Goal: Information Seeking & Learning: Understand process/instructions

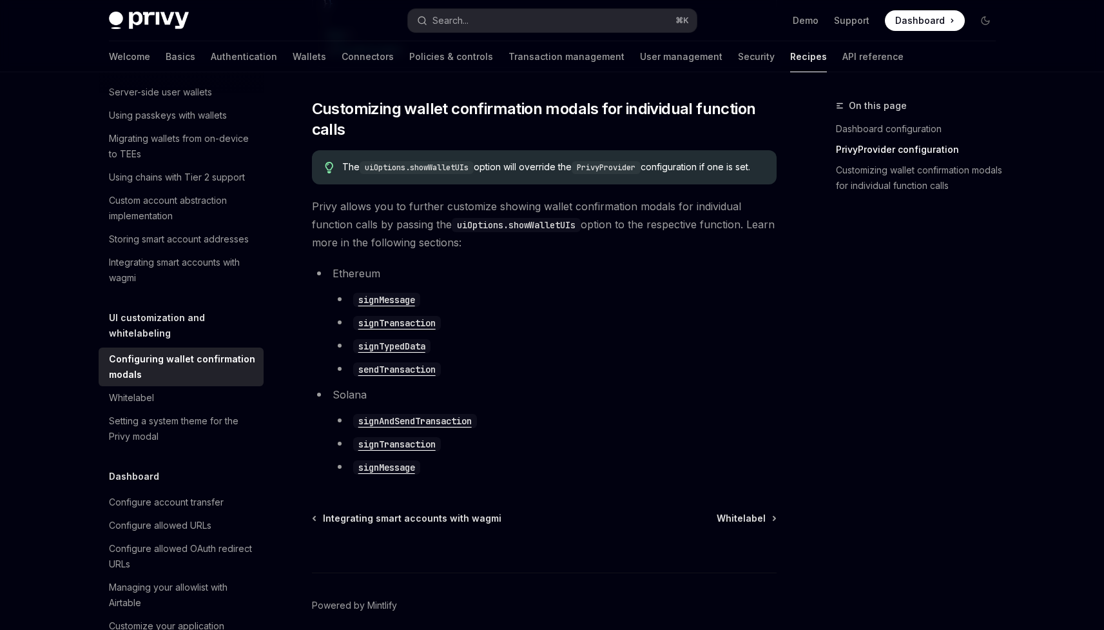
scroll to position [660, 0]
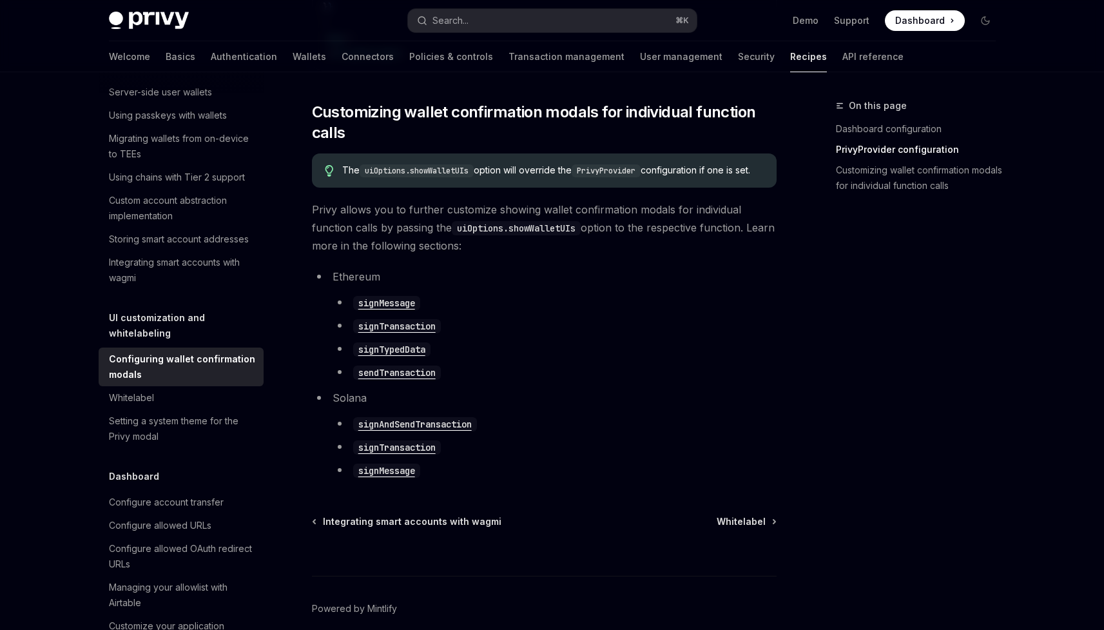
click at [497, 235] on code "uiOptions.showWalletUIs" at bounding box center [516, 228] width 129 height 14
drag, startPoint x: 497, startPoint y: 239, endPoint x: 542, endPoint y: 239, distance: 44.5
click at [542, 235] on code "uiOptions.showWalletUIs" at bounding box center [516, 228] width 129 height 14
copy code "uiOptions.showWalletUIs"
click at [487, 235] on code "uiOptions.showWalletUIs" at bounding box center [516, 228] width 129 height 14
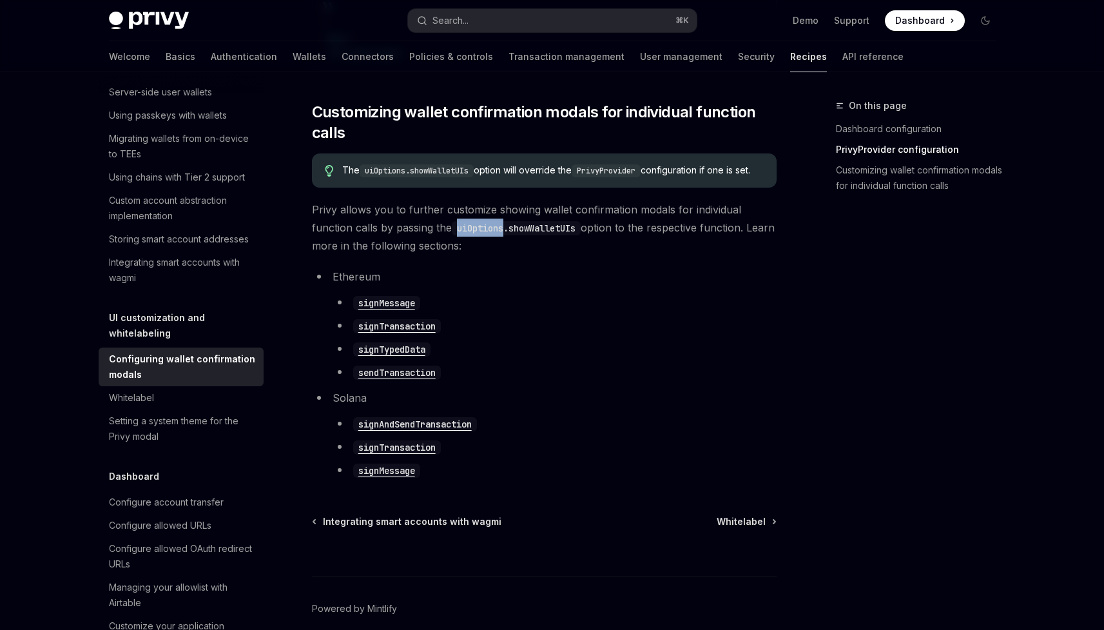
click at [487, 235] on code "uiOptions.showWalletUIs" at bounding box center [516, 228] width 129 height 14
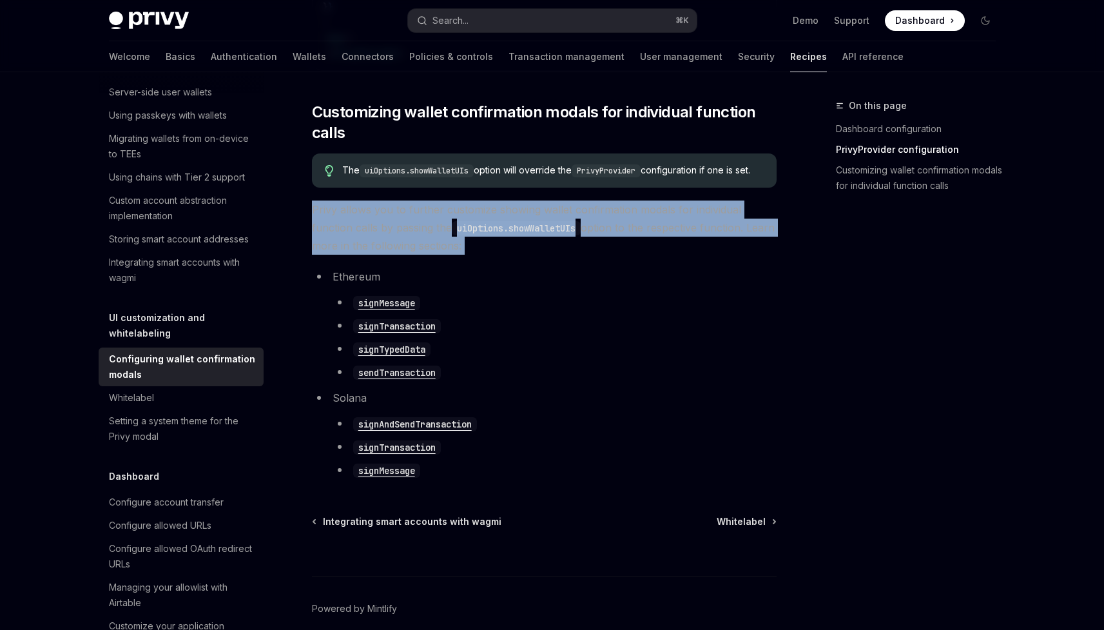
click at [487, 235] on code "uiOptions.showWalletUIs" at bounding box center [516, 228] width 129 height 14
click at [476, 235] on code "uiOptions.showWalletUIs" at bounding box center [516, 228] width 129 height 14
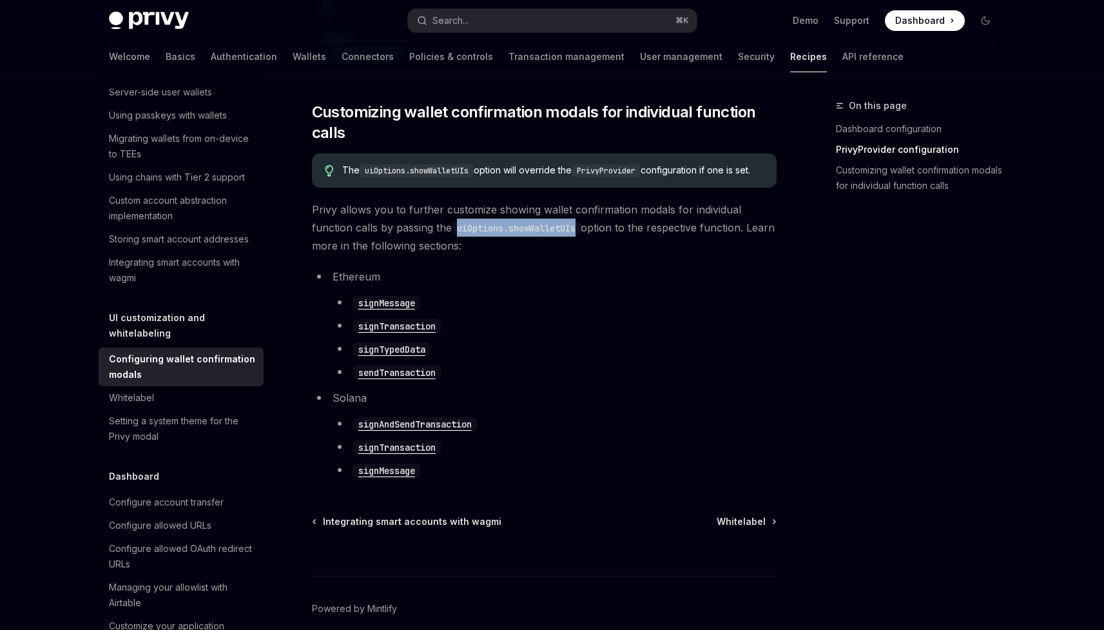
drag, startPoint x: 476, startPoint y: 235, endPoint x: 532, endPoint y: 235, distance: 56.1
click at [532, 235] on code "uiOptions.showWalletUIs" at bounding box center [516, 228] width 129 height 14
click at [387, 431] on code "signAndSendTransaction" at bounding box center [415, 424] width 124 height 14
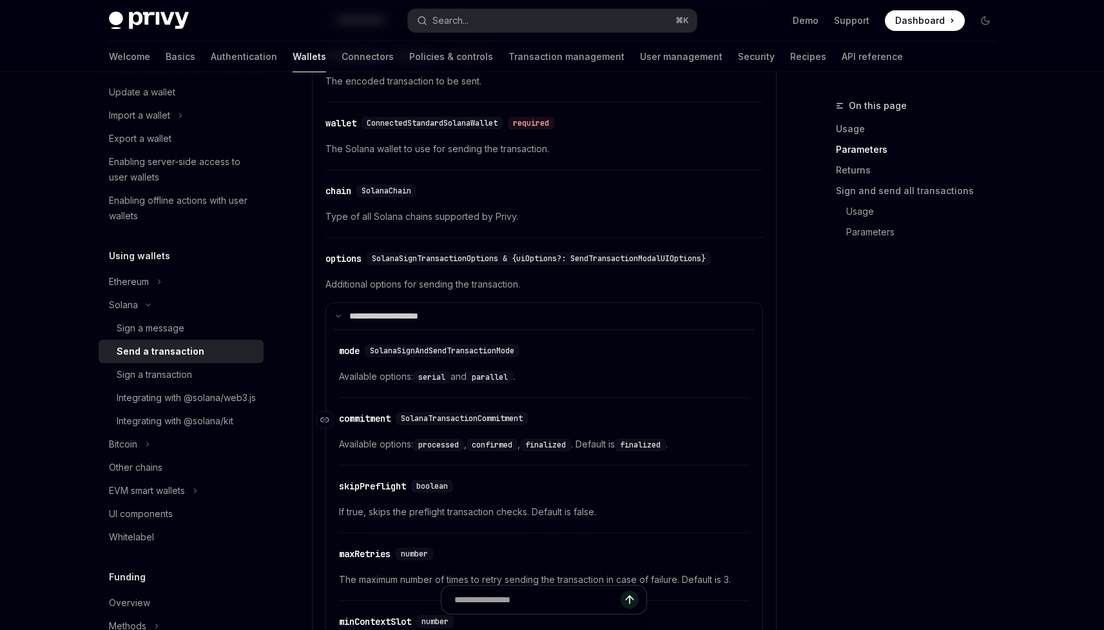
scroll to position [1488, 0]
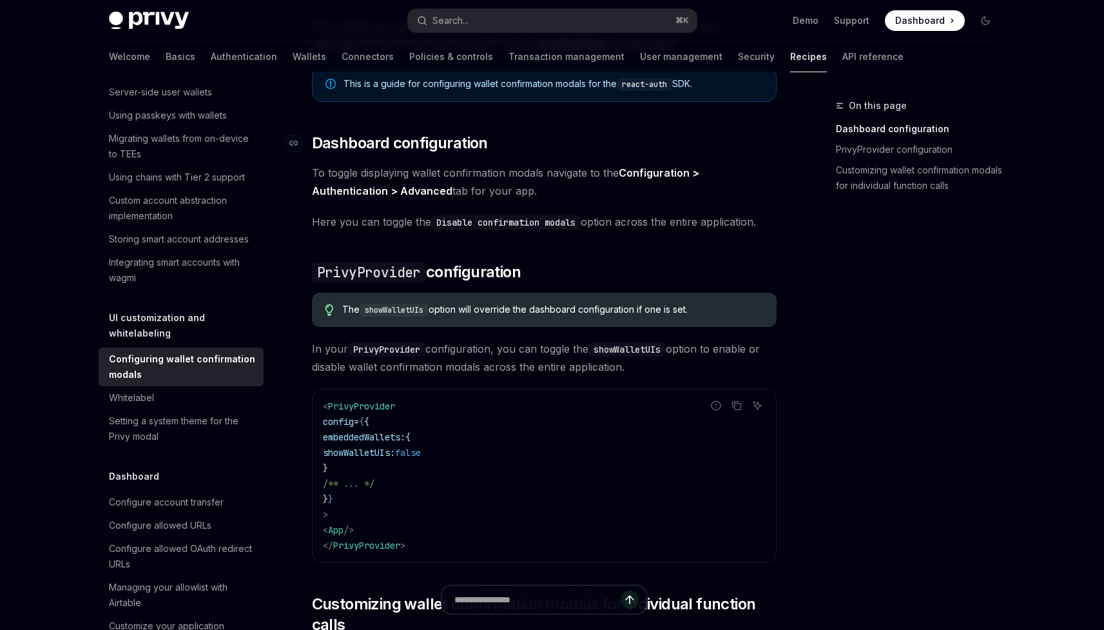
scroll to position [172, 0]
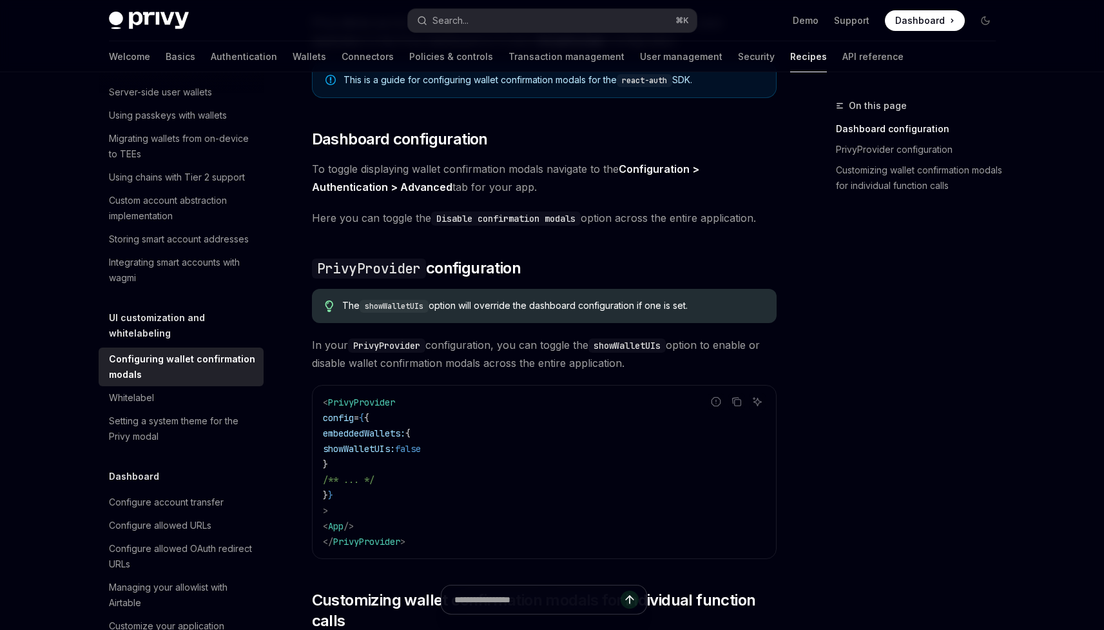
click at [410, 304] on code "showWalletUIs" at bounding box center [394, 306] width 69 height 13
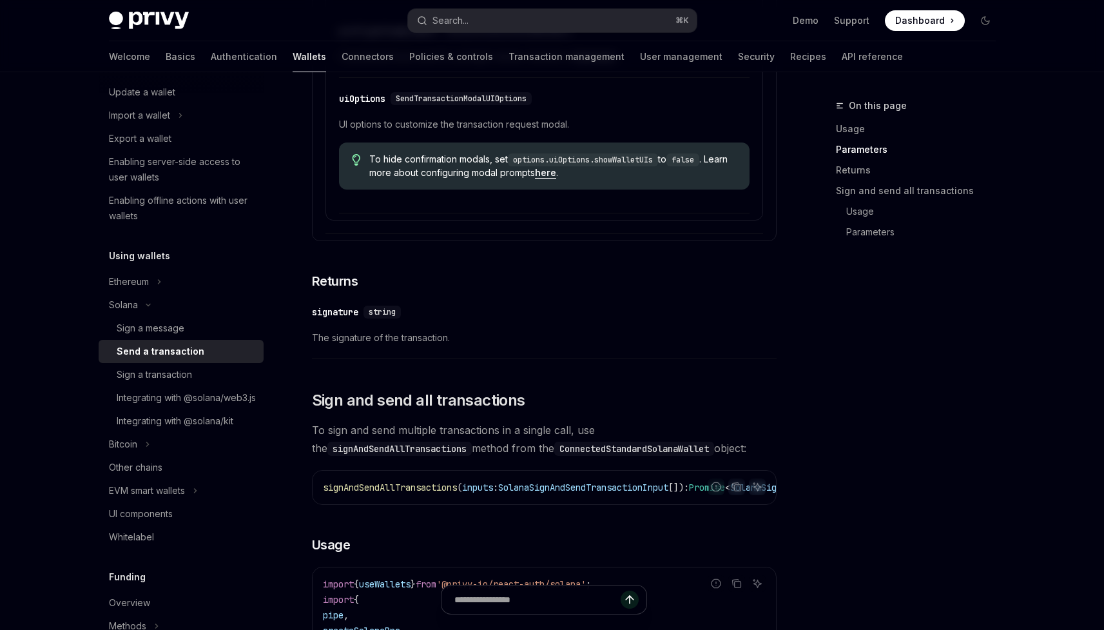
scroll to position [2156, 0]
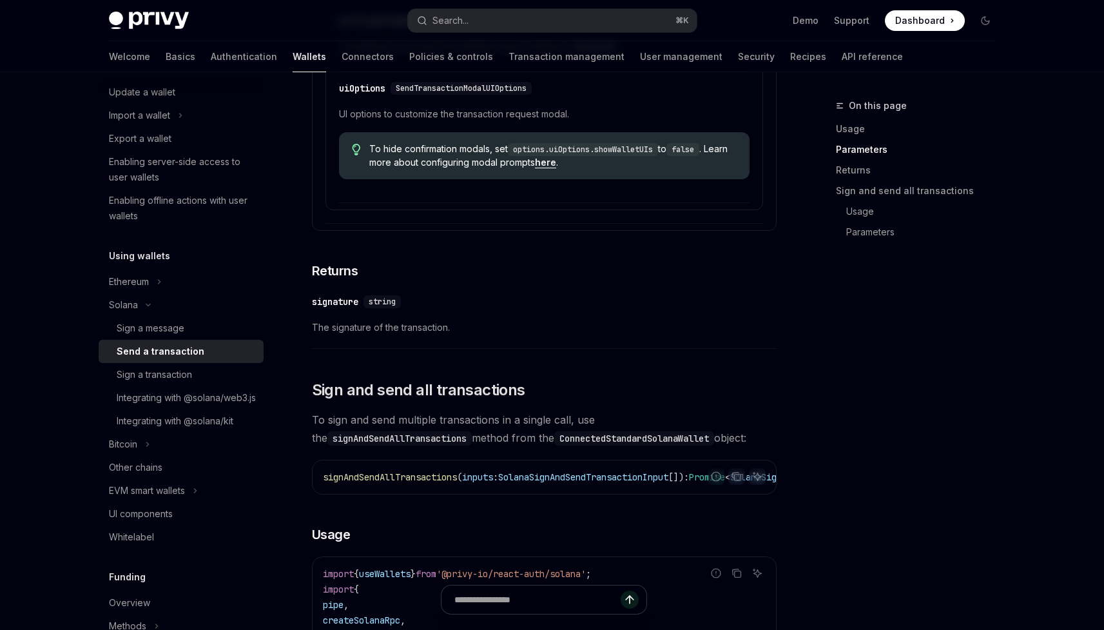
click at [556, 168] on link "here" at bounding box center [545, 163] width 21 height 12
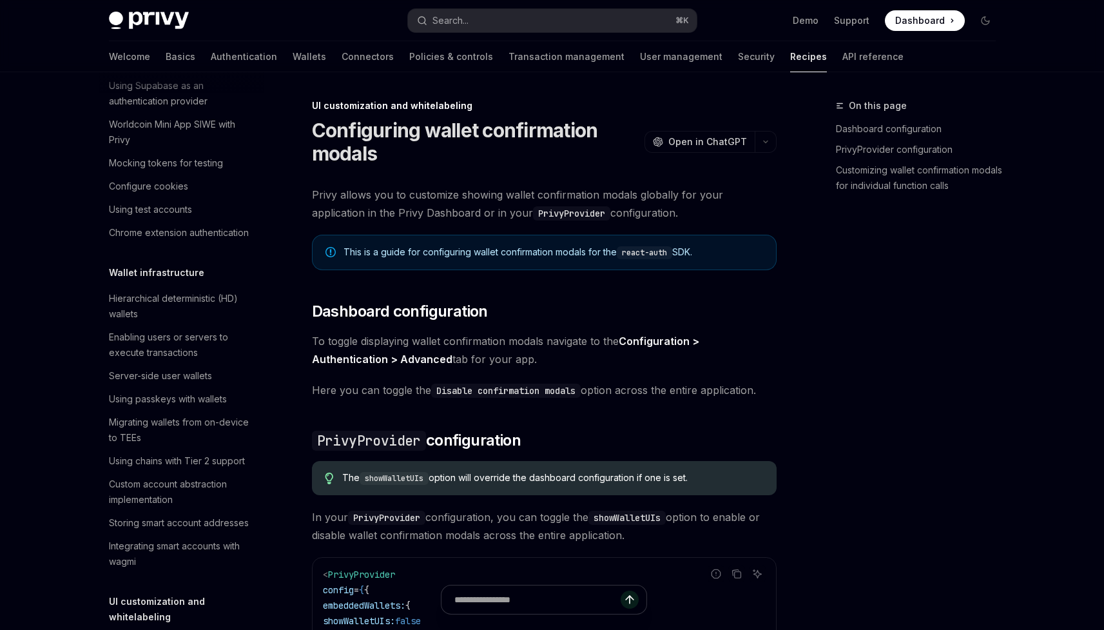
type textarea "*"
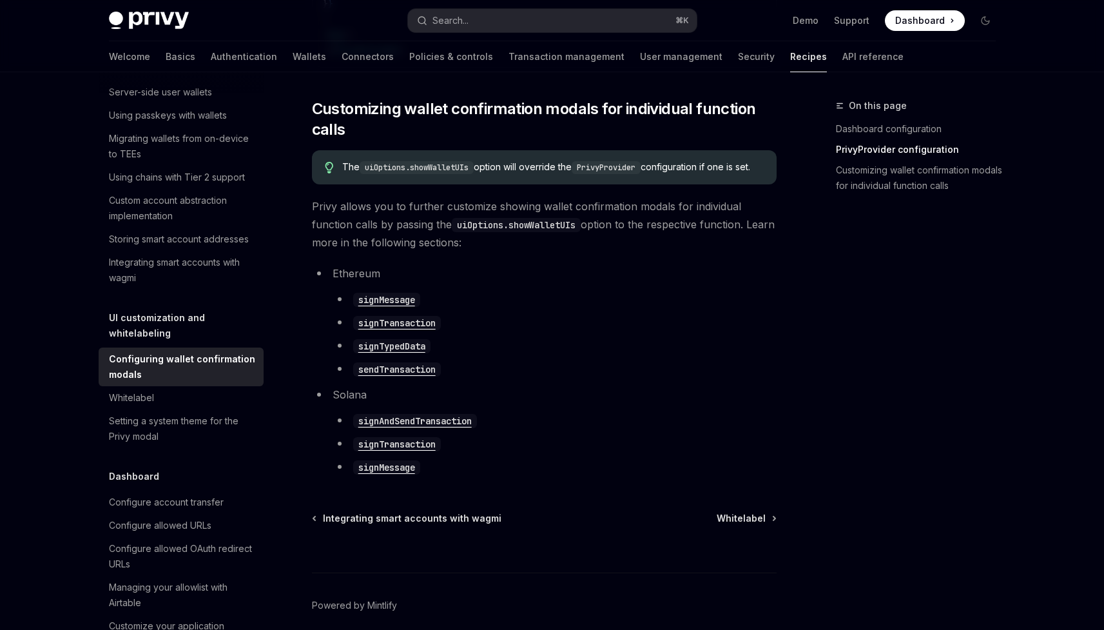
scroll to position [662, 0]
click at [545, 233] on code "uiOptions.showWalletUIs" at bounding box center [516, 226] width 129 height 14
